Goal: Navigation & Orientation: Understand site structure

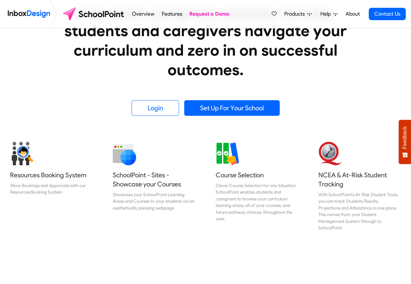
scroll to position [195, 0]
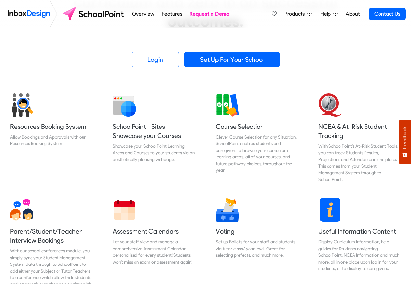
click at [291, 14] on span "Products" at bounding box center [295, 14] width 23 height 8
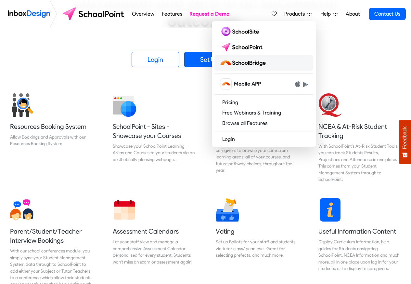
click at [251, 60] on img at bounding box center [244, 63] width 49 height 10
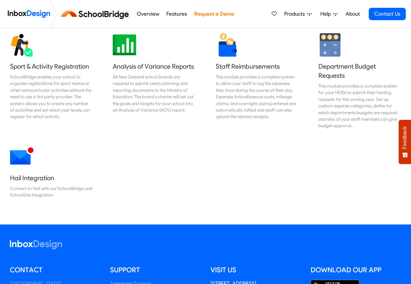
scroll to position [546, 0]
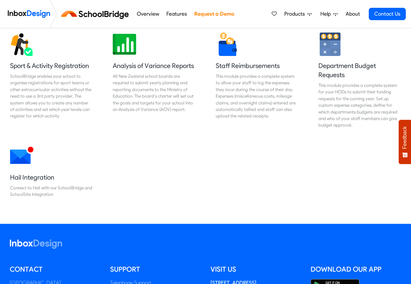
click at [150, 15] on link "Overview" at bounding box center [148, 13] width 26 height 13
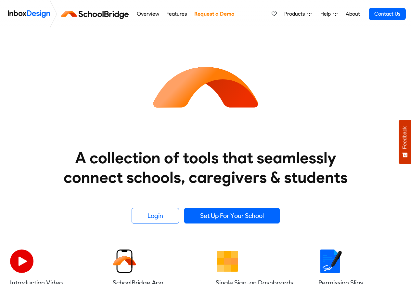
scroll to position [177, 0]
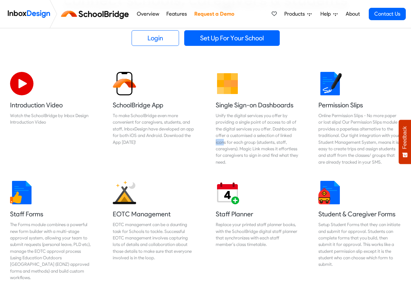
click at [301, 15] on span "Products" at bounding box center [295, 14] width 23 height 8
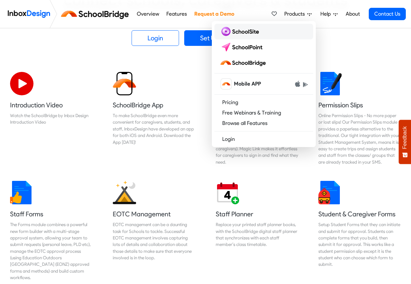
click at [246, 31] on img at bounding box center [241, 31] width 42 height 10
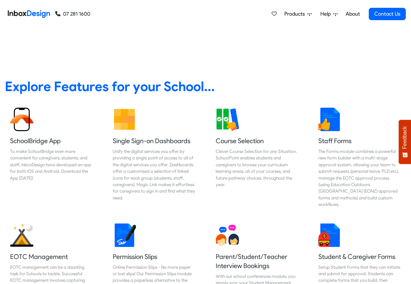
scroll to position [234, 0]
